Goal: Navigation & Orientation: Find specific page/section

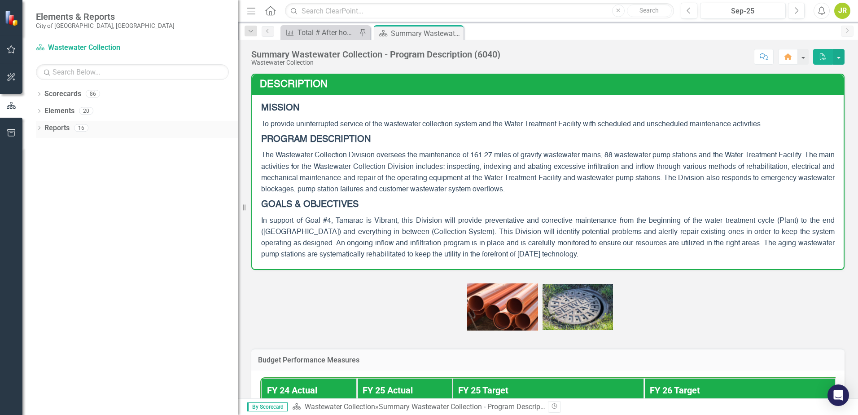
drag, startPoint x: 135, startPoint y: 151, endPoint x: 160, endPoint y: 132, distance: 31.2
click at [238, 145] on div "Resize" at bounding box center [241, 207] width 7 height 415
click at [41, 95] on icon "Dropdown" at bounding box center [39, 94] width 6 height 5
click at [44, 110] on icon "Dropdown" at bounding box center [43, 110] width 7 height 5
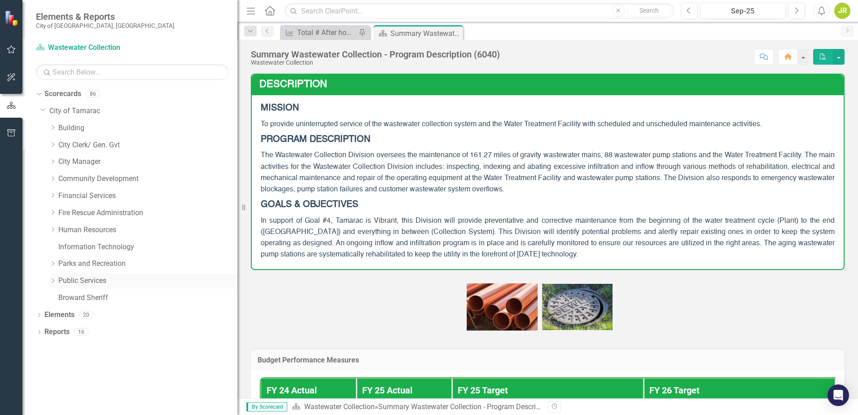
click at [53, 279] on icon at bounding box center [53, 280] width 2 height 4
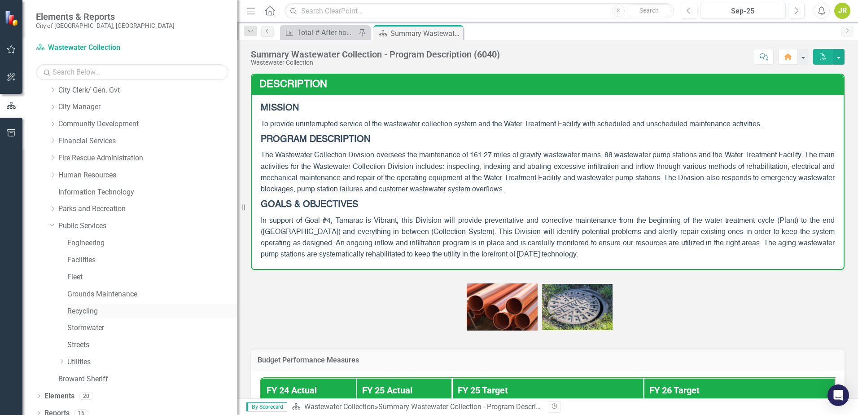
scroll to position [62, 0]
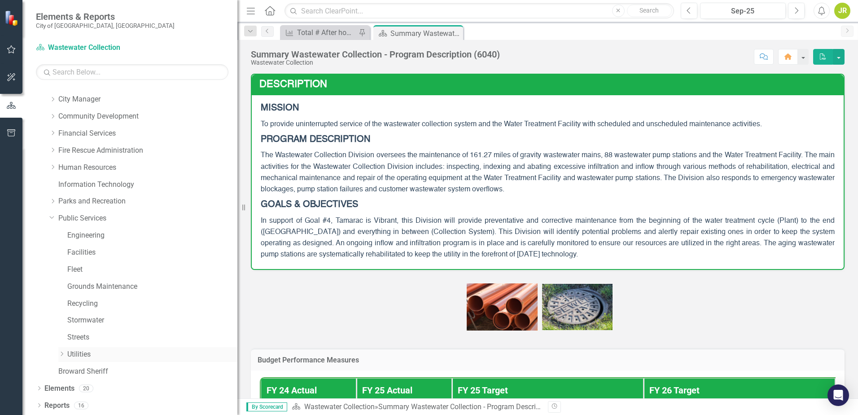
click at [63, 354] on icon "Dropdown" at bounding box center [61, 353] width 7 height 5
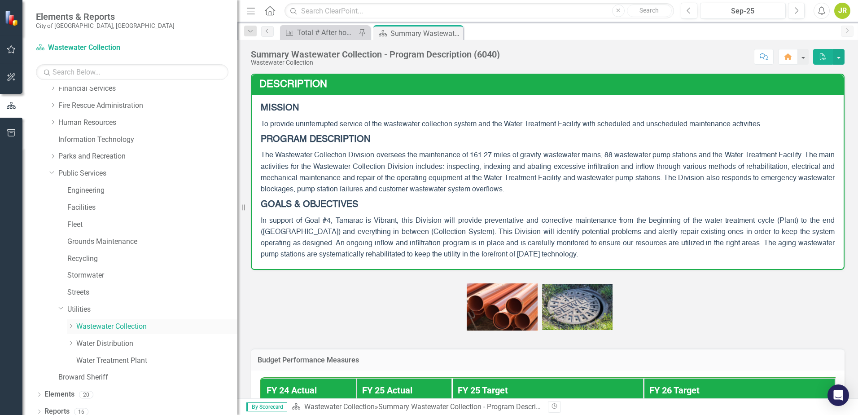
click at [69, 326] on icon "Dropdown" at bounding box center [70, 325] width 7 height 5
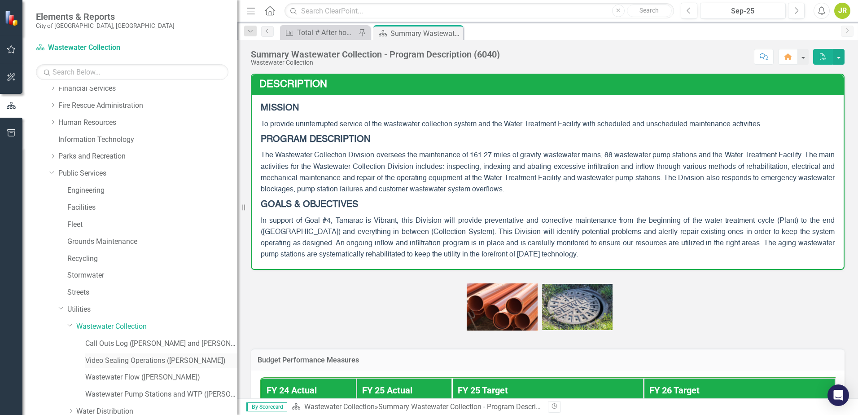
click at [107, 359] on link "Video Sealing Operations ([PERSON_NAME])" at bounding box center [161, 361] width 152 height 10
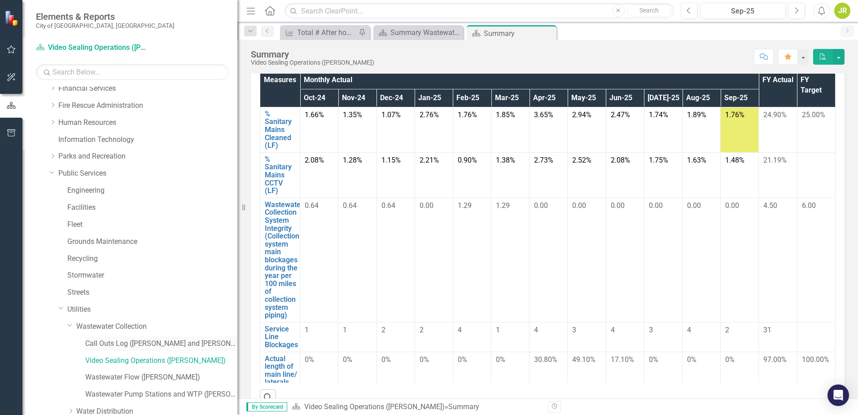
click at [106, 343] on link "Call Outs Log ([PERSON_NAME] and [PERSON_NAME])" at bounding box center [161, 343] width 152 height 10
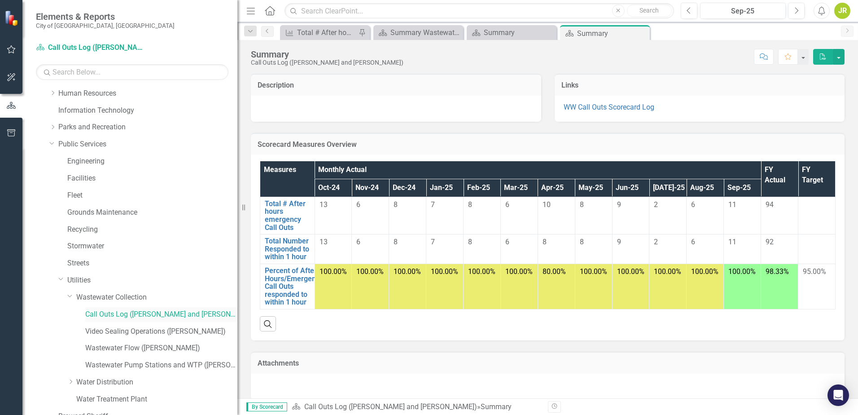
scroll to position [152, 0]
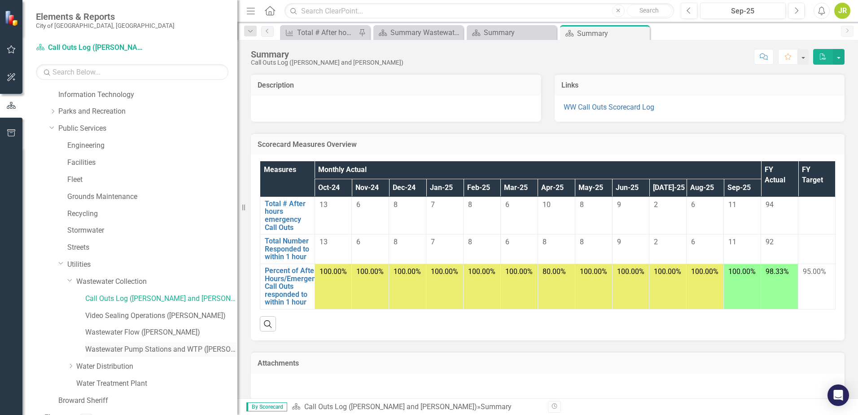
click at [106, 351] on link "Wastewater Pump Stations and WTP ([PERSON_NAME])" at bounding box center [161, 349] width 152 height 10
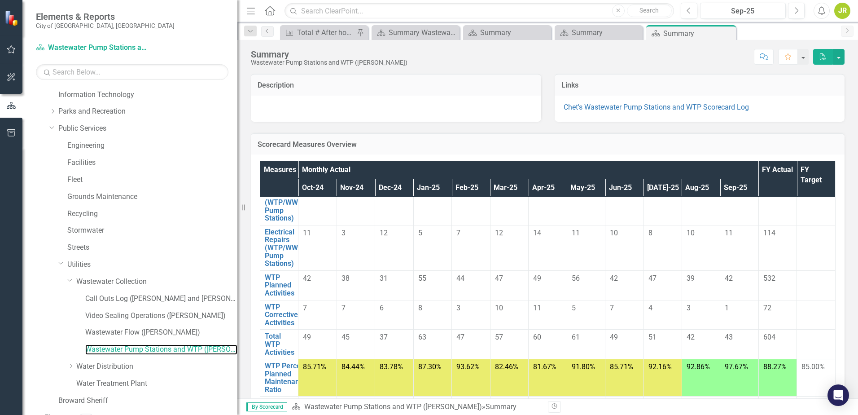
scroll to position [31, 0]
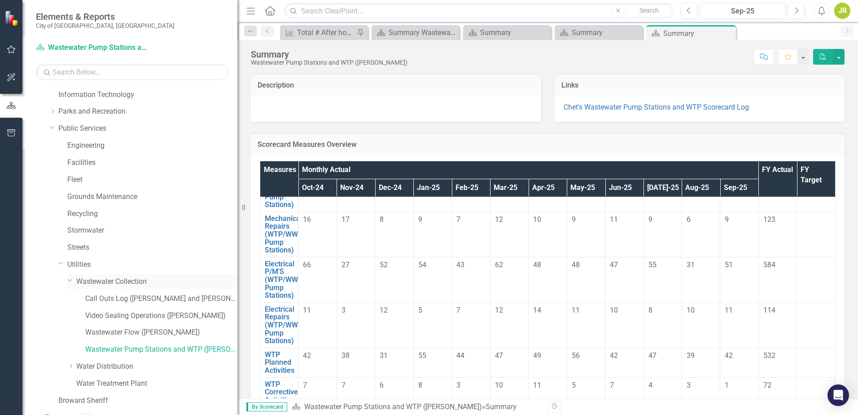
click at [72, 280] on icon "Dropdown" at bounding box center [69, 280] width 5 height 7
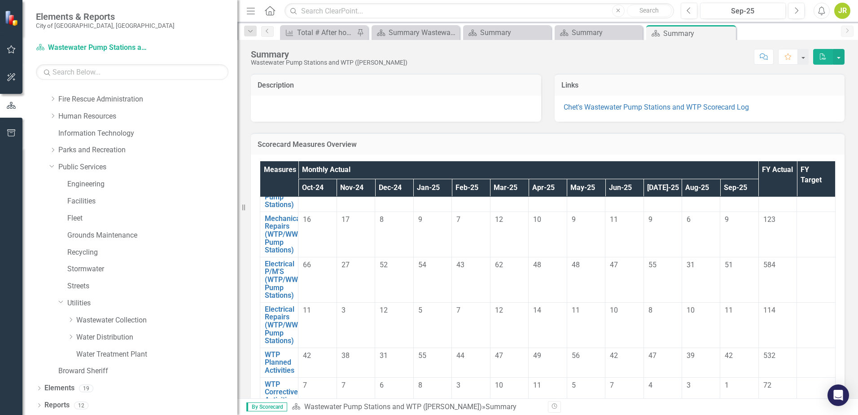
scroll to position [114, 0]
click at [58, 302] on icon "Dropdown" at bounding box center [60, 301] width 5 height 7
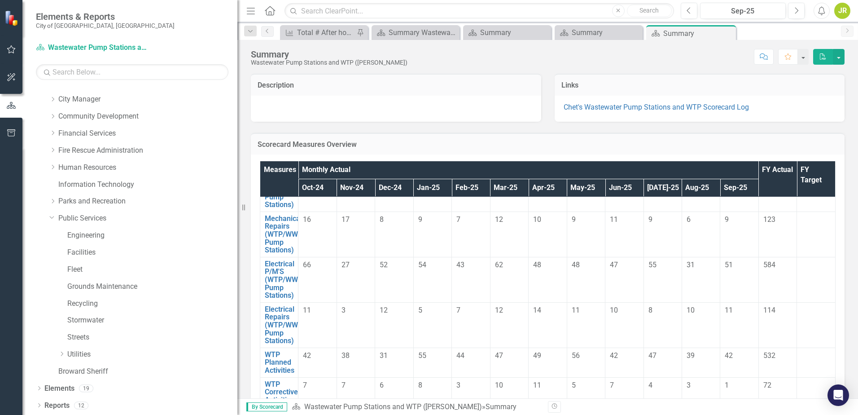
scroll to position [62, 0]
click at [51, 219] on icon "Dropdown" at bounding box center [51, 217] width 5 height 7
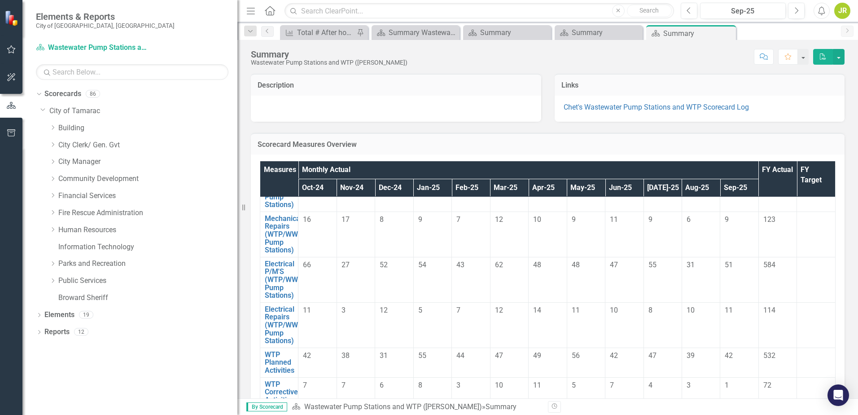
scroll to position [0, 0]
